Goal: Participate in discussion: Share content

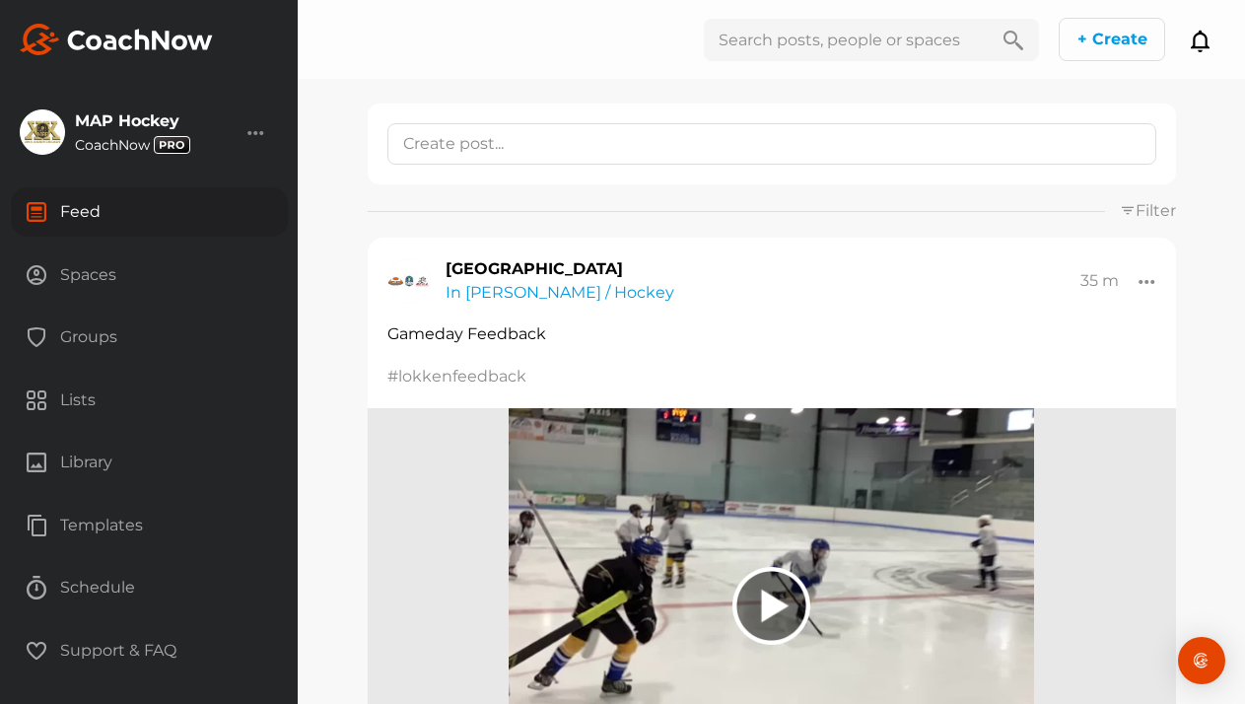
scroll to position [1442, 0]
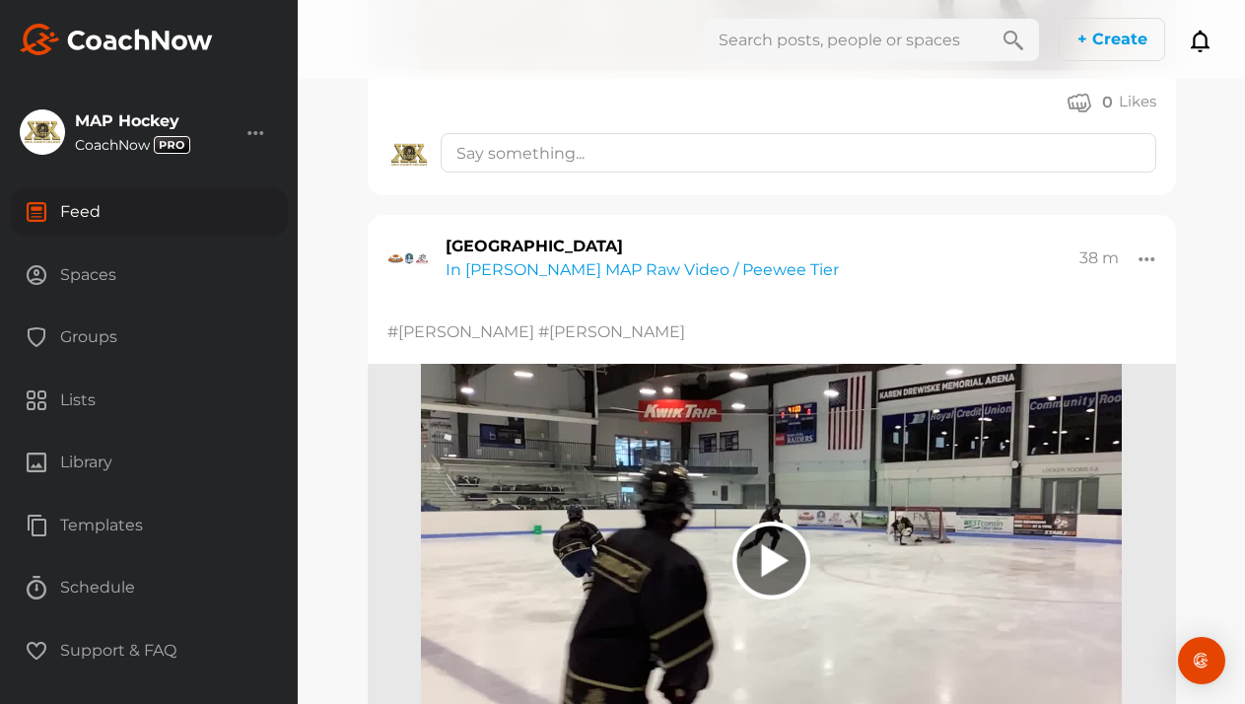
click at [90, 336] on div "Groups" at bounding box center [149, 336] width 277 height 49
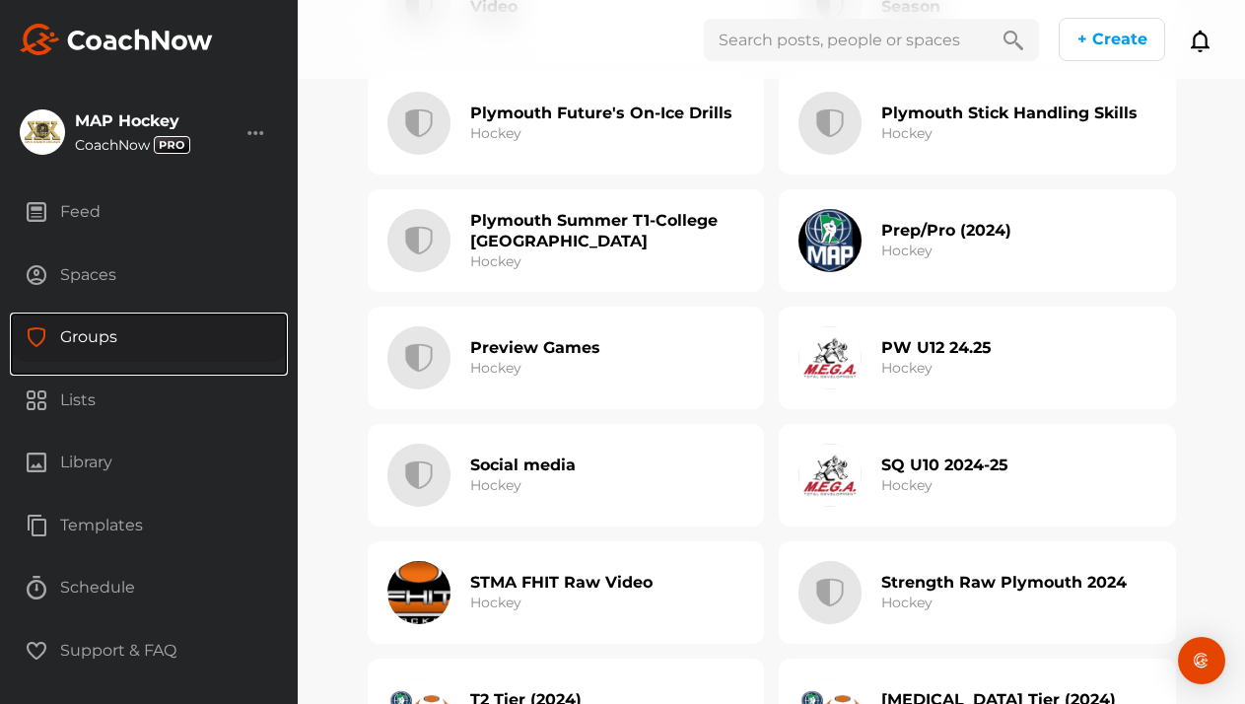
scroll to position [4989, 0]
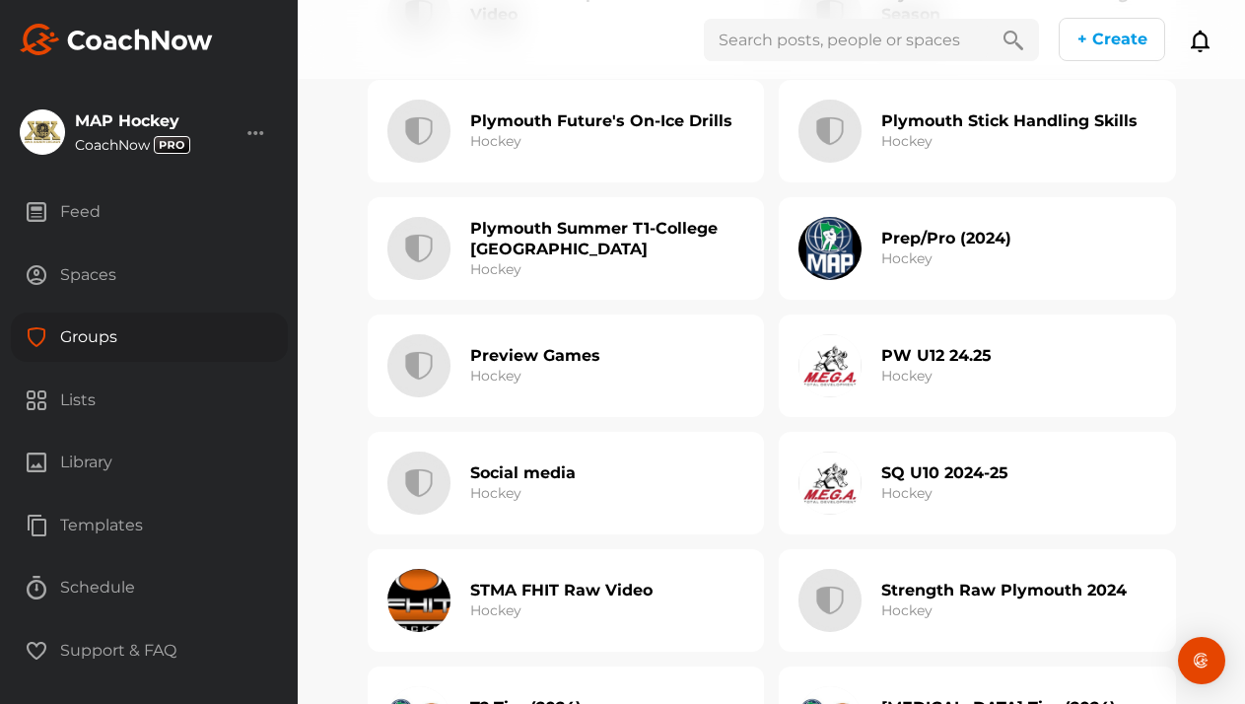
click at [480, 379] on h3 "Hockey" at bounding box center [495, 376] width 51 height 21
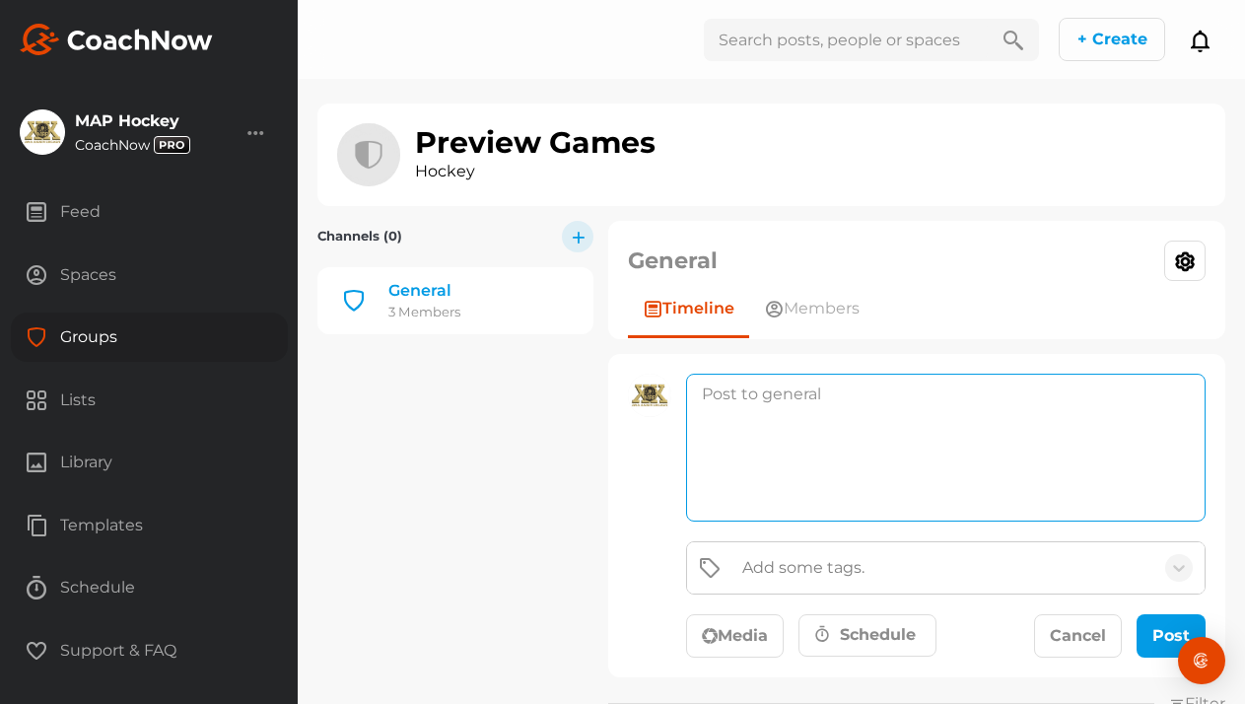
click at [781, 388] on textarea at bounding box center [945, 448] width 519 height 148
type textarea "AHA vs. [PERSON_NAME]"
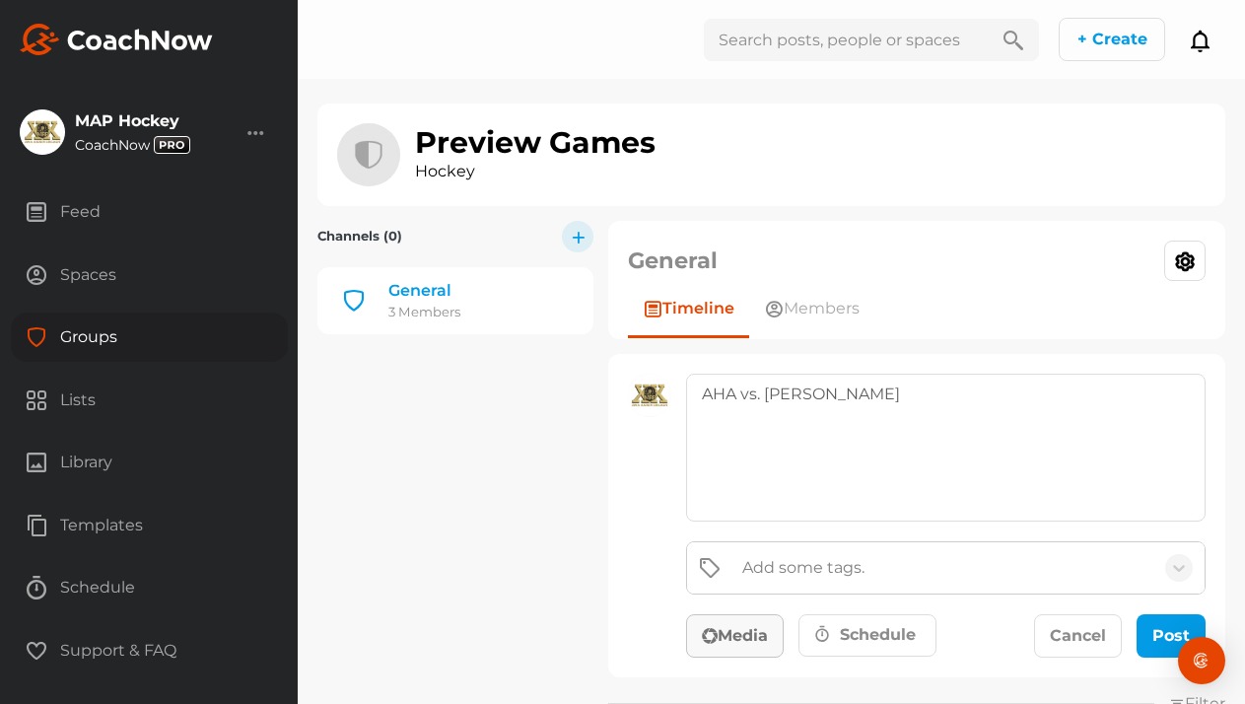
click at [753, 631] on button "Media" at bounding box center [735, 635] width 98 height 43
